Goal: Task Accomplishment & Management: Use online tool/utility

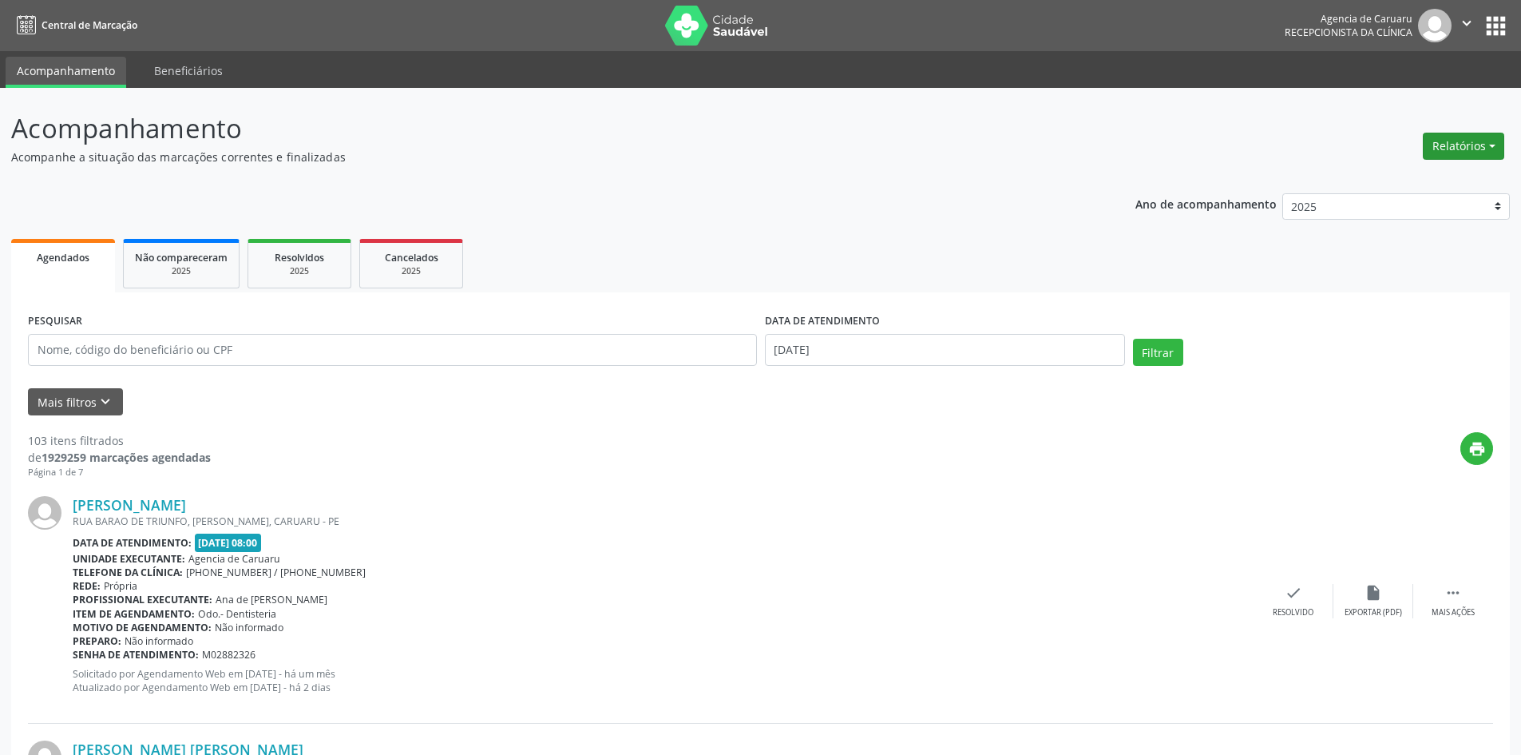
click at [1437, 146] on button "Relatórios" at bounding box center [1463, 146] width 81 height 27
click at [1378, 182] on link "Agendamentos" at bounding box center [1420, 180] width 172 height 22
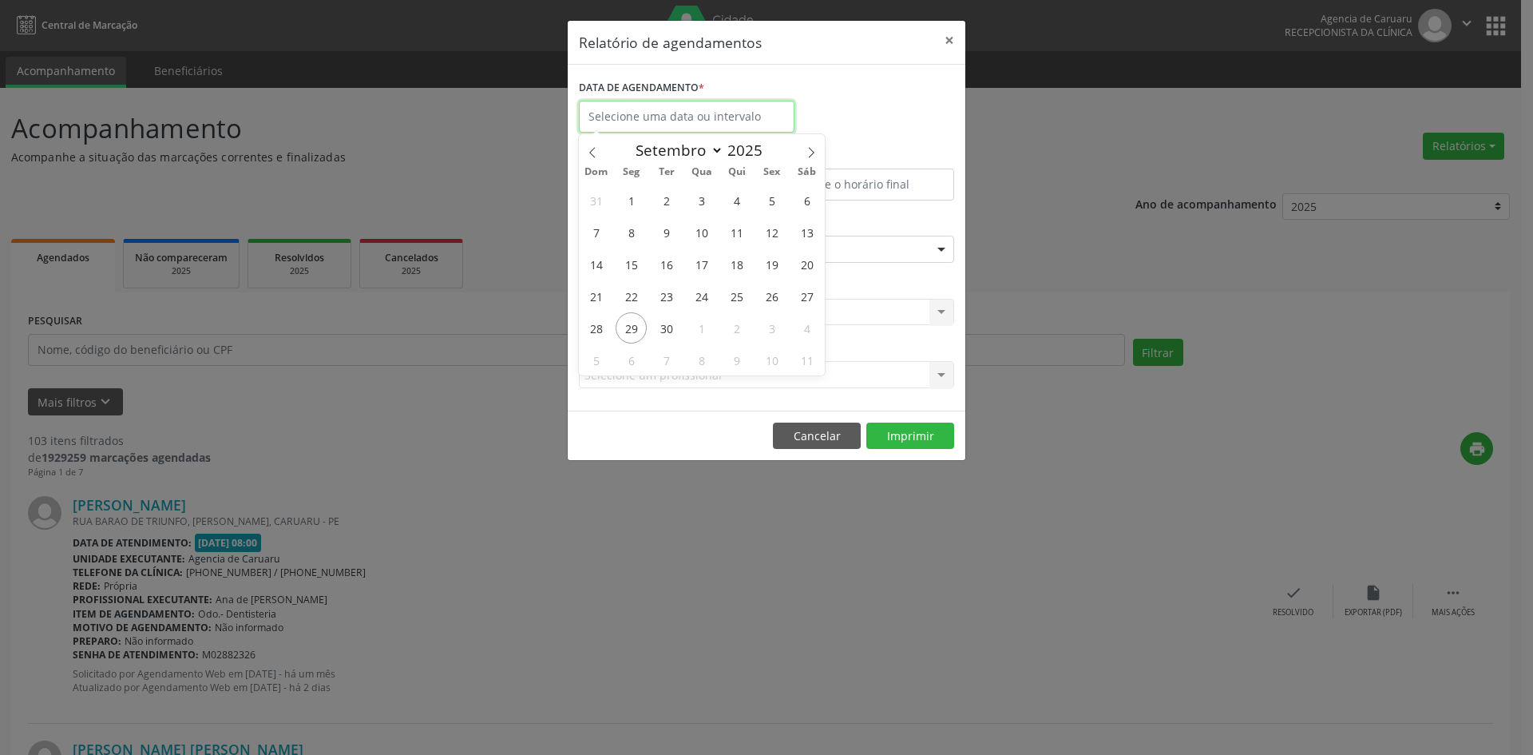
click at [706, 109] on input "text" at bounding box center [687, 117] width 216 height 32
click at [634, 324] on span "29" at bounding box center [631, 327] width 31 height 31
type input "[DATE]"
click at [634, 324] on span "29" at bounding box center [631, 327] width 31 height 31
select select "8"
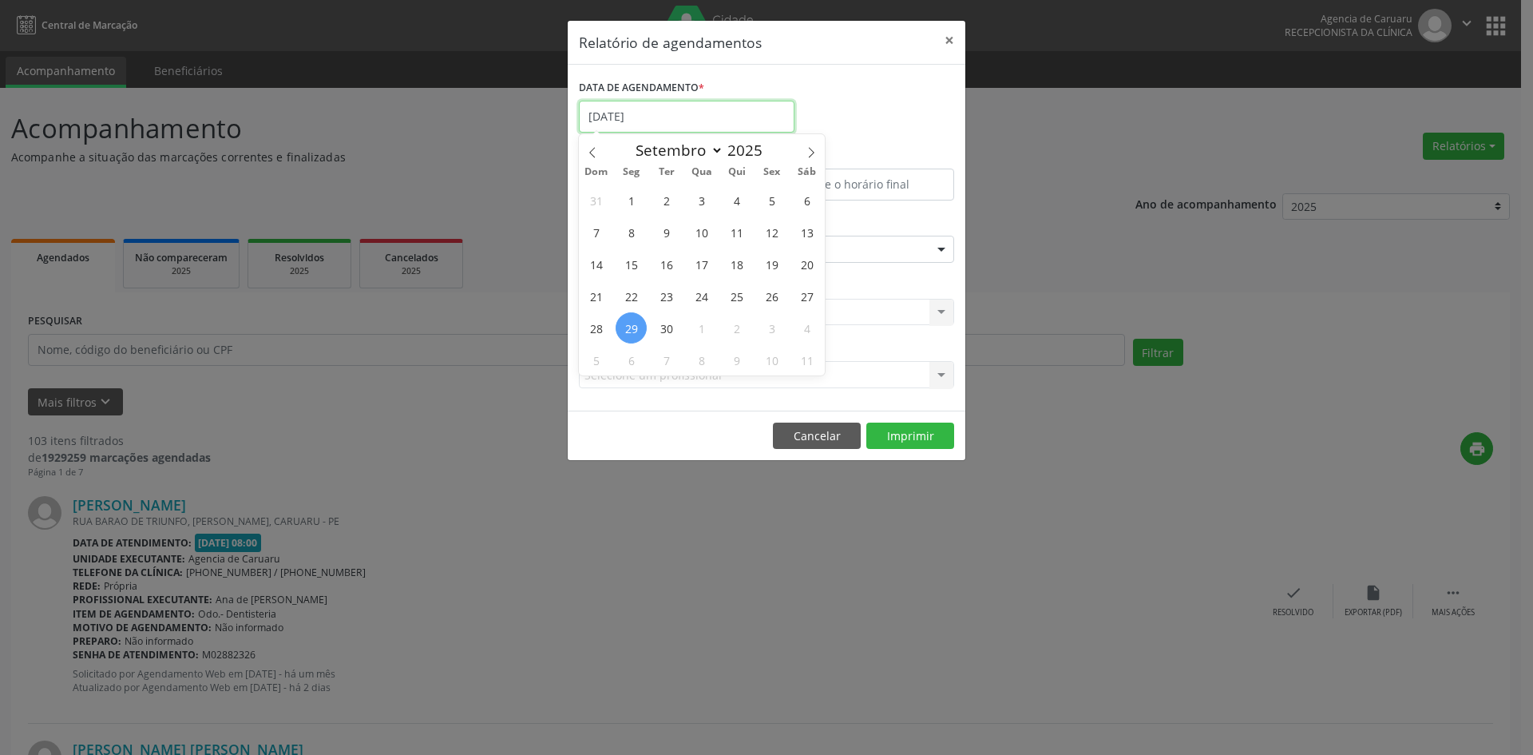
click at [711, 122] on input "[DATE]" at bounding box center [687, 117] width 216 height 32
click at [668, 327] on span "30" at bounding box center [666, 327] width 31 height 31
type input "[DATE]"
click at [670, 333] on span "30" at bounding box center [666, 327] width 31 height 31
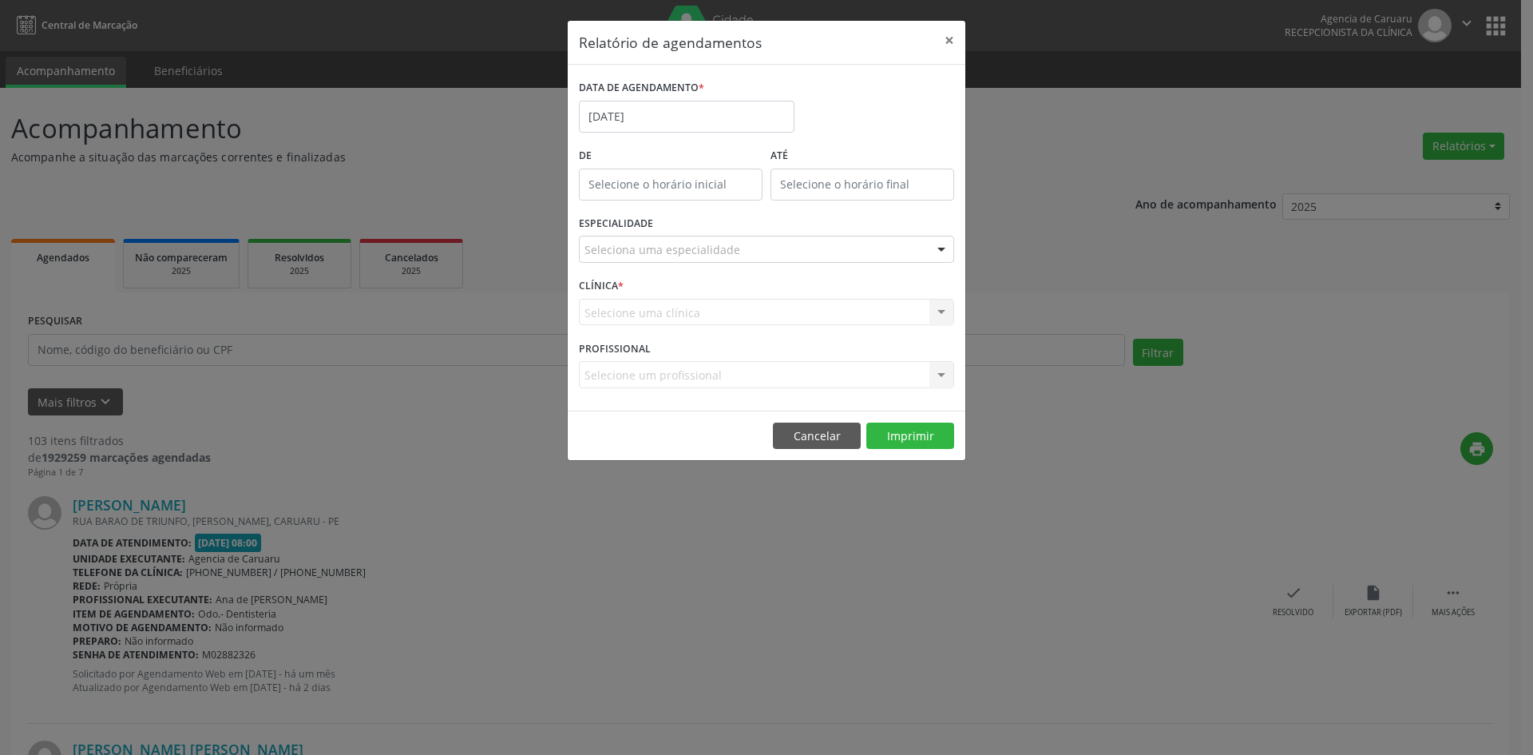
click at [670, 333] on div "CLÍNICA * Selecione uma clínica Nenhum resultado encontrado para: " " Não há ne…" at bounding box center [766, 305] width 383 height 62
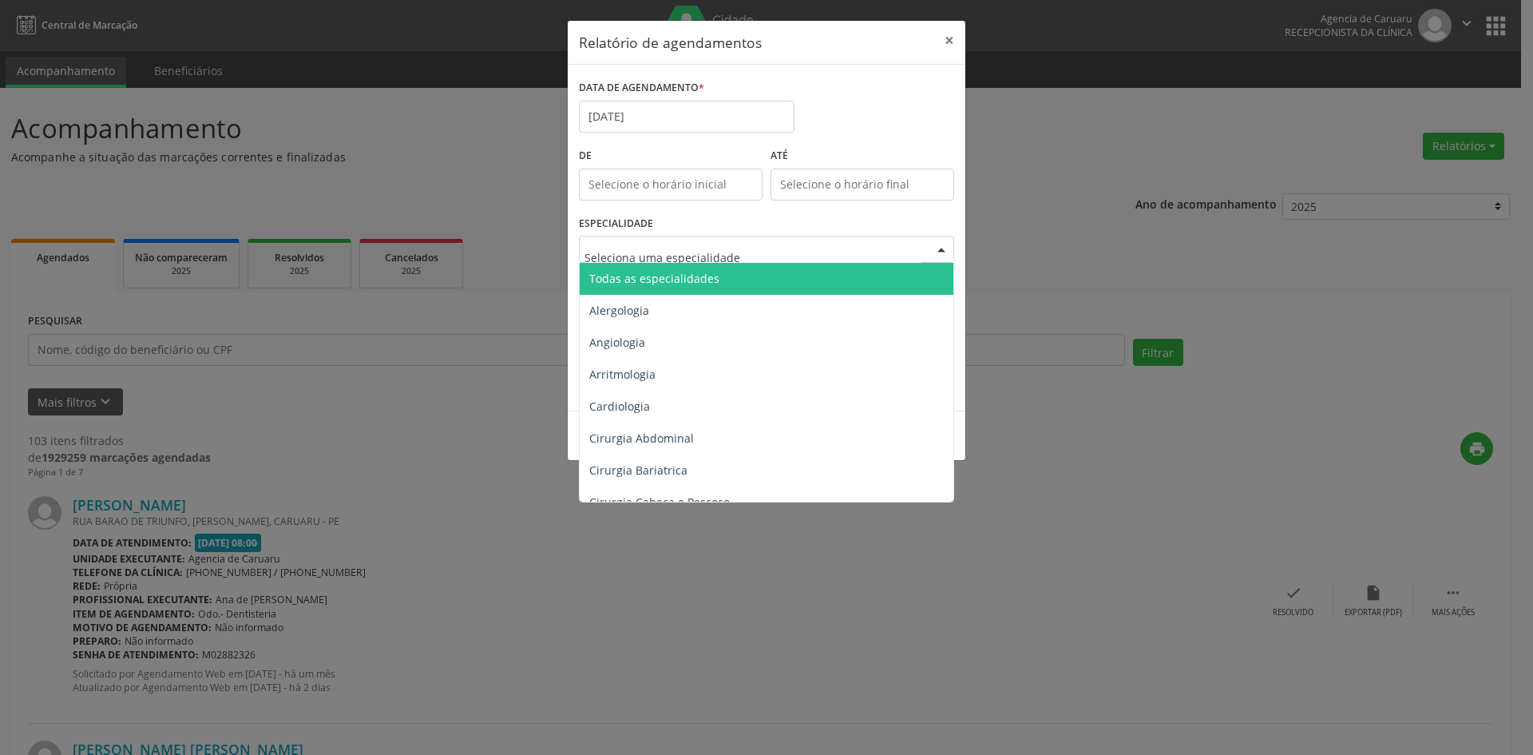
click at [685, 267] on span "Todas as especialidades" at bounding box center [768, 279] width 376 height 32
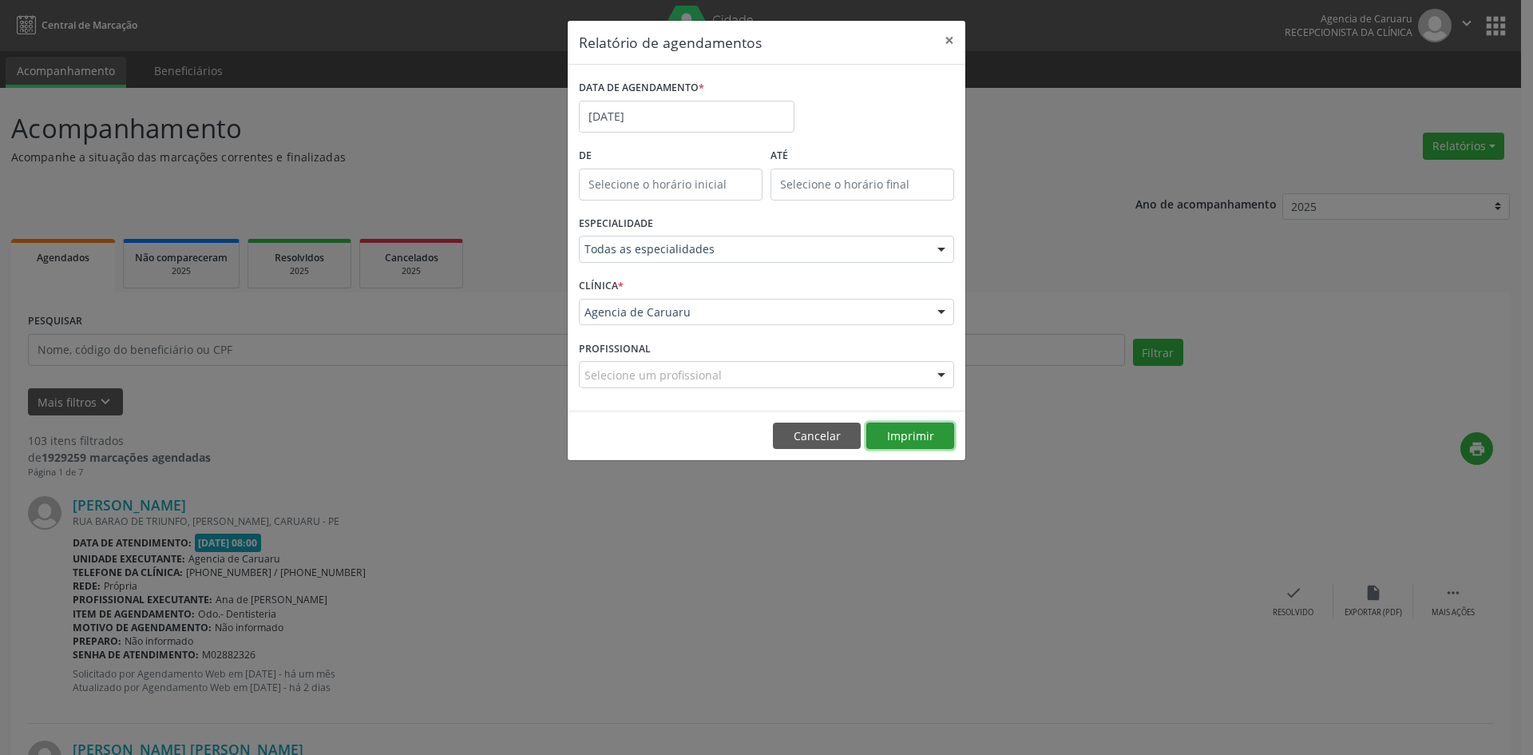
click at [921, 432] on button "Imprimir" at bounding box center [910, 435] width 88 height 27
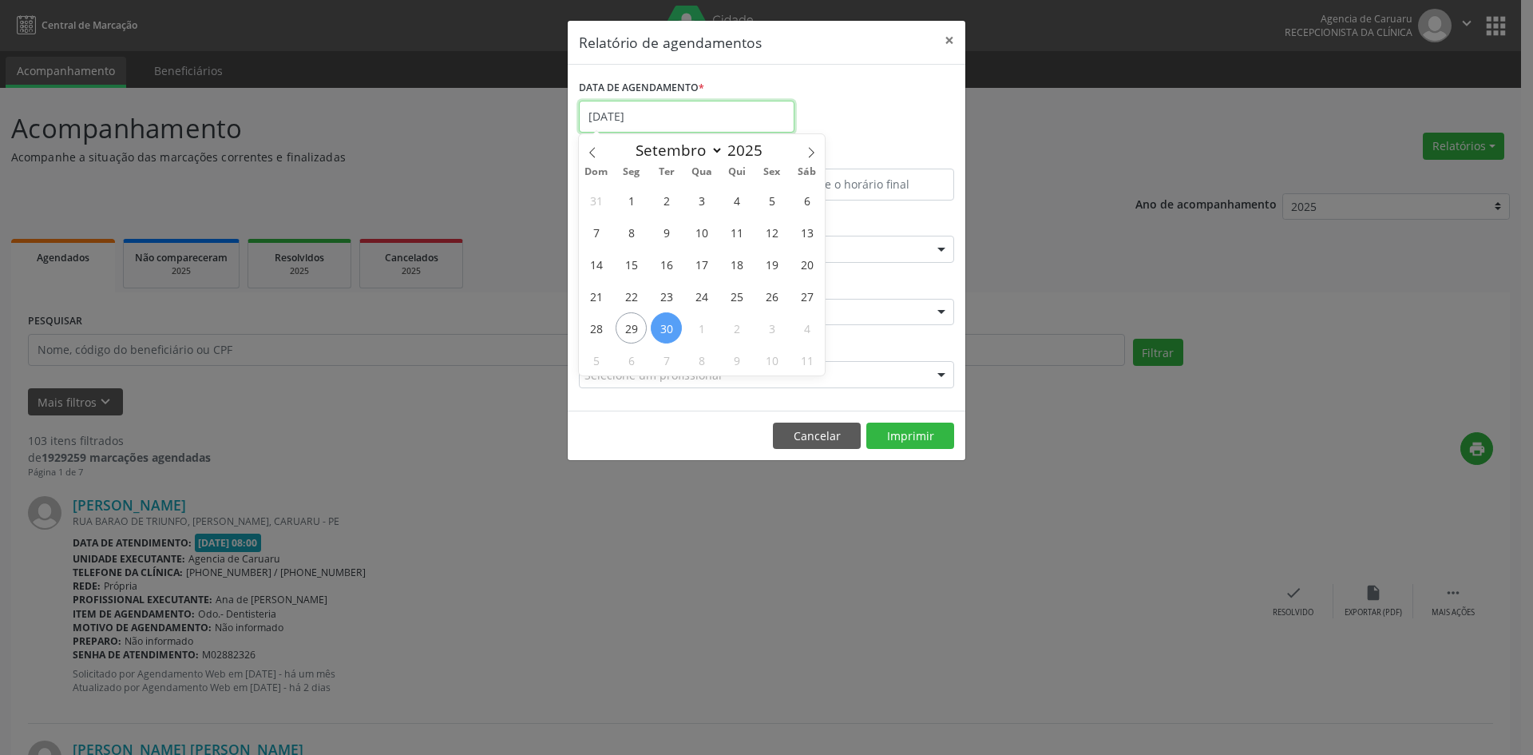
click at [718, 118] on input "[DATE]" at bounding box center [687, 117] width 216 height 32
click at [632, 330] on span "29" at bounding box center [631, 327] width 31 height 31
type input "[DATE]"
click at [632, 330] on span "29" at bounding box center [631, 327] width 31 height 31
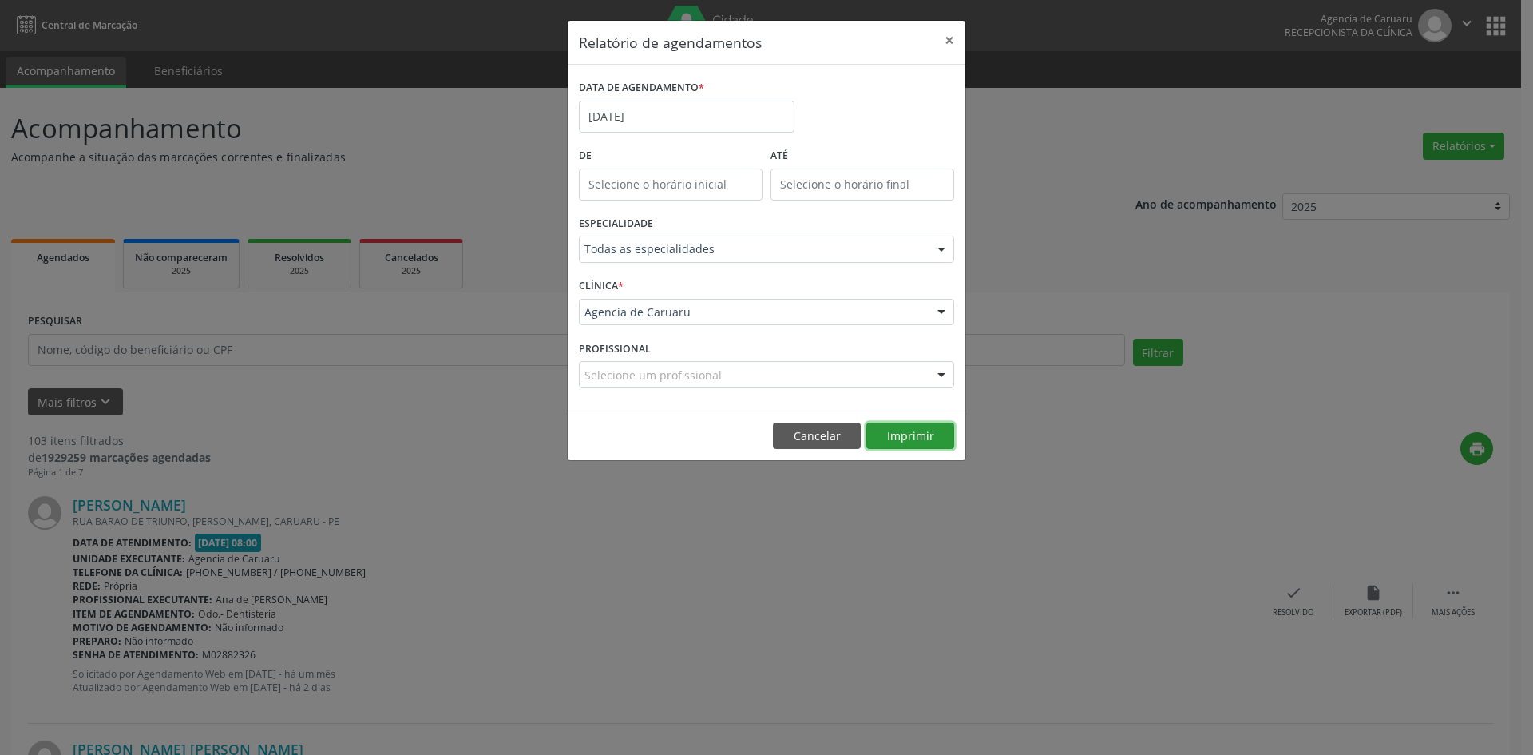
click at [902, 432] on button "Imprimir" at bounding box center [910, 435] width 88 height 27
